Goal: Transaction & Acquisition: Purchase product/service

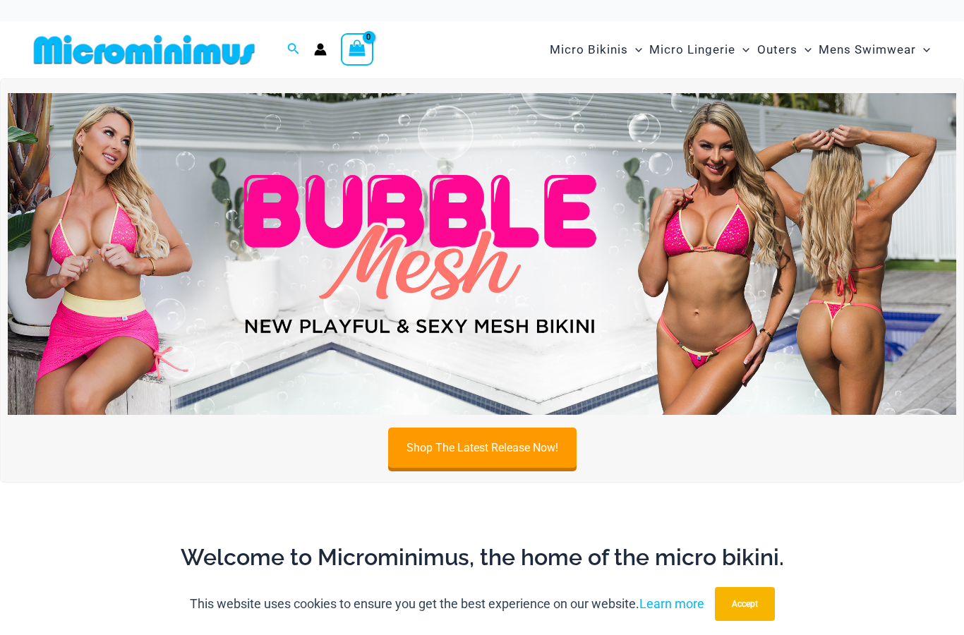
click at [702, 49] on span "Micro Lingerie" at bounding box center [692, 50] width 86 height 36
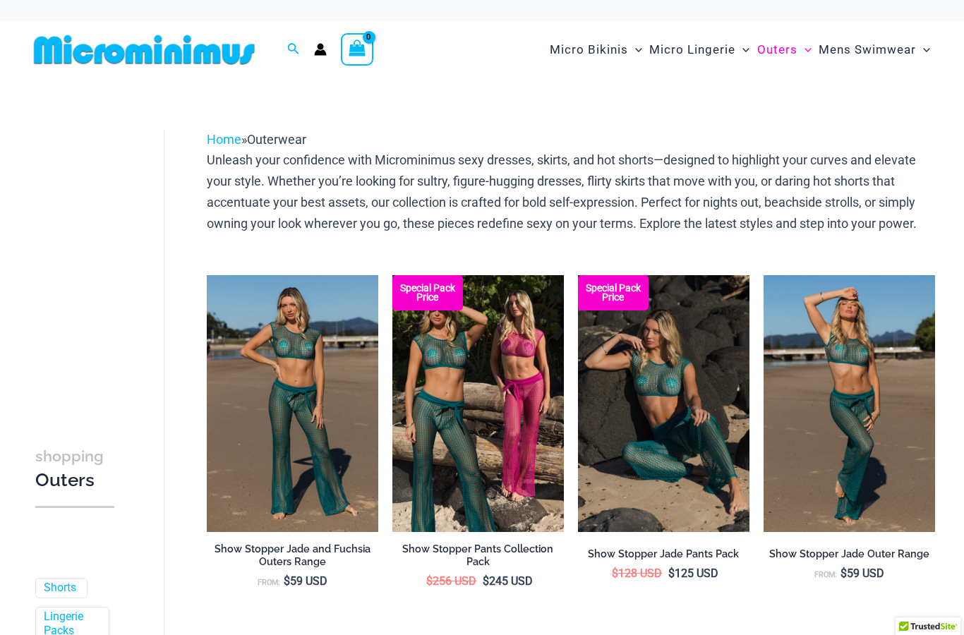
click at [582, 55] on span "Micro Bikinis" at bounding box center [589, 50] width 78 height 36
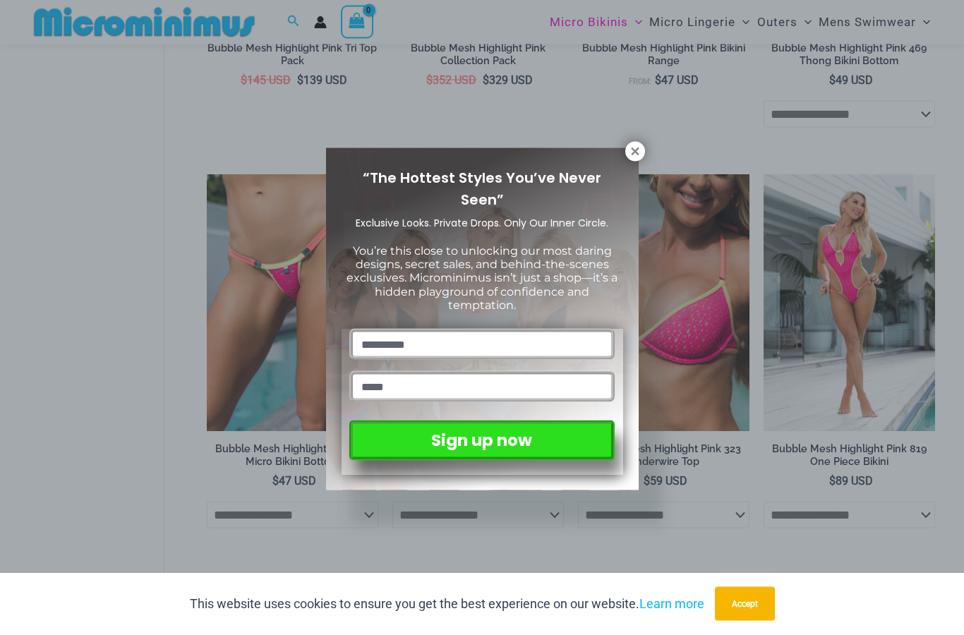
scroll to position [733, 0]
click at [633, 155] on icon at bounding box center [635, 152] width 8 height 8
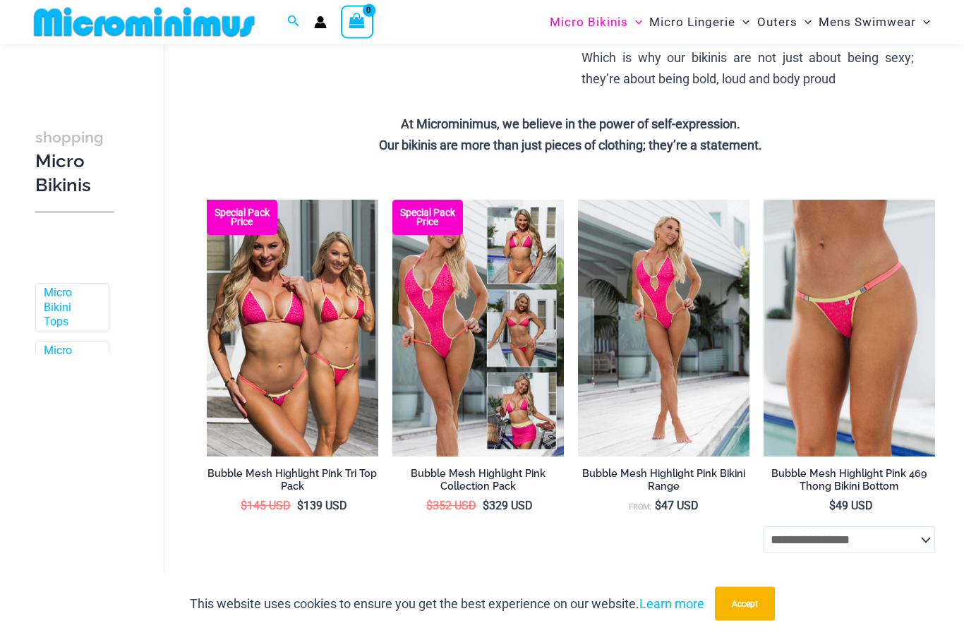
scroll to position [0, 0]
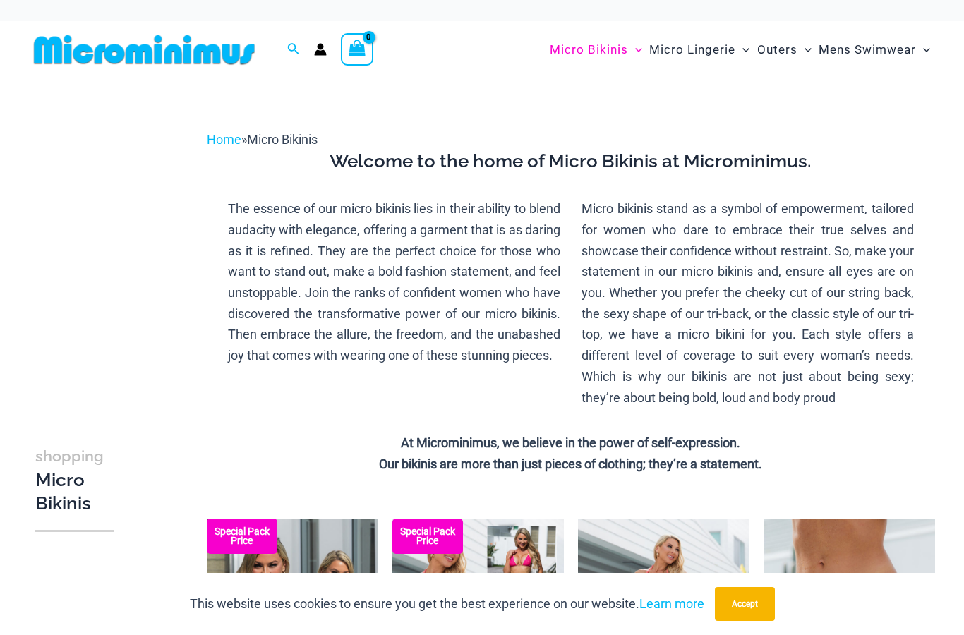
click at [155, 44] on img at bounding box center [144, 50] width 232 height 32
